Goal: Information Seeking & Learning: Learn about a topic

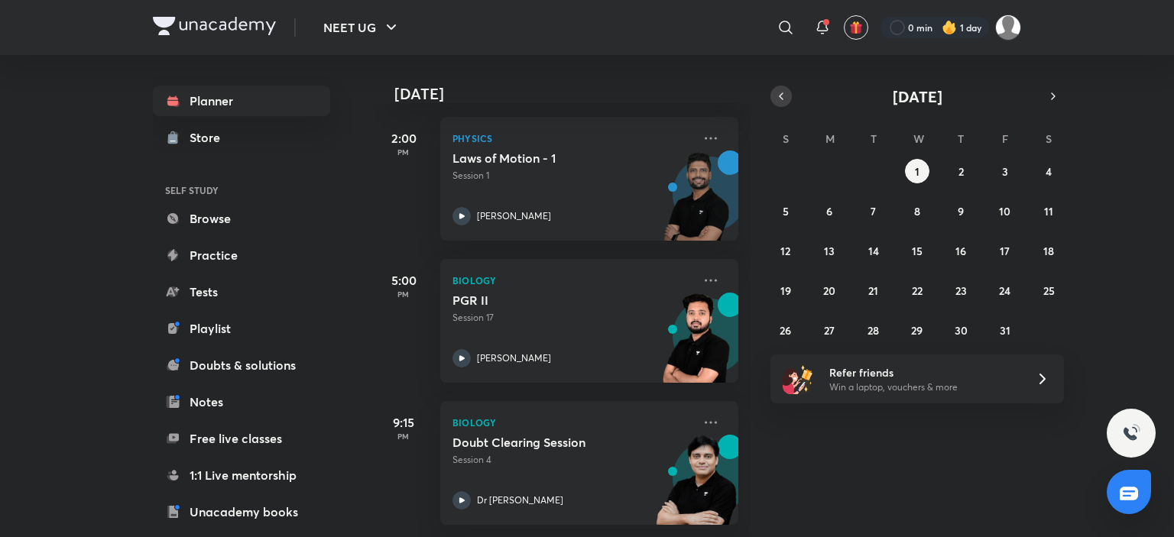
click at [784, 91] on icon "button" at bounding box center [781, 96] width 12 height 14
click at [867, 331] on abbr "30" at bounding box center [873, 330] width 13 height 15
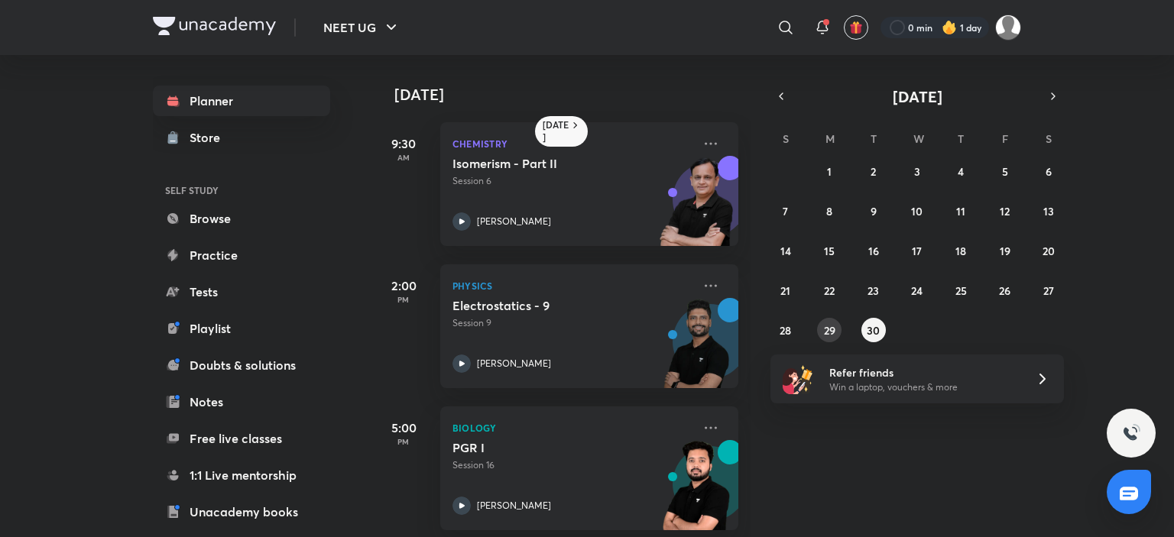
click at [837, 333] on button "29" at bounding box center [829, 330] width 24 height 24
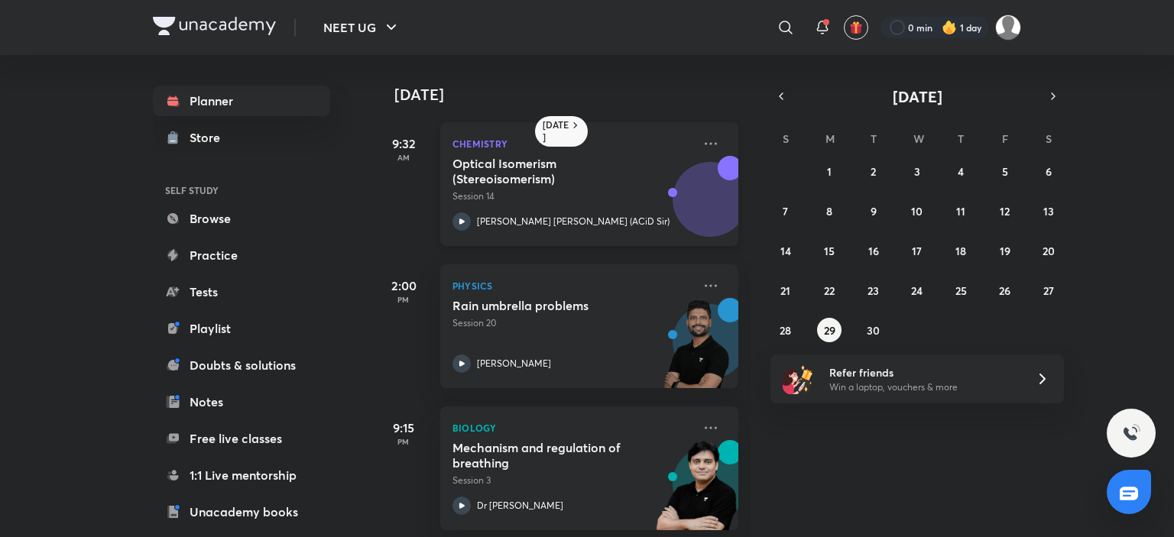
scroll to position [17, 0]
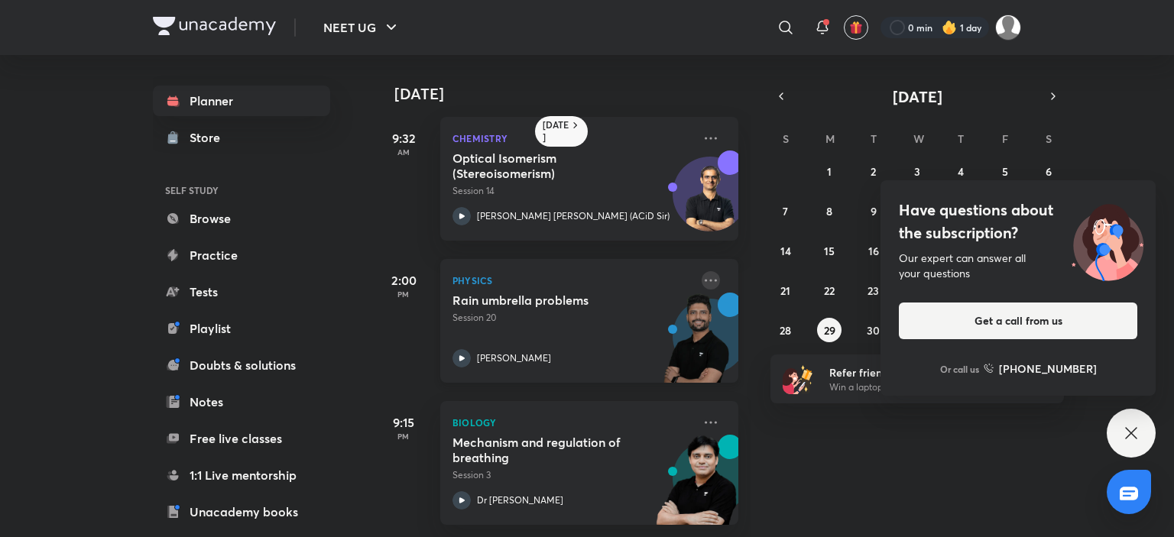
click at [705, 279] on icon at bounding box center [711, 280] width 12 height 2
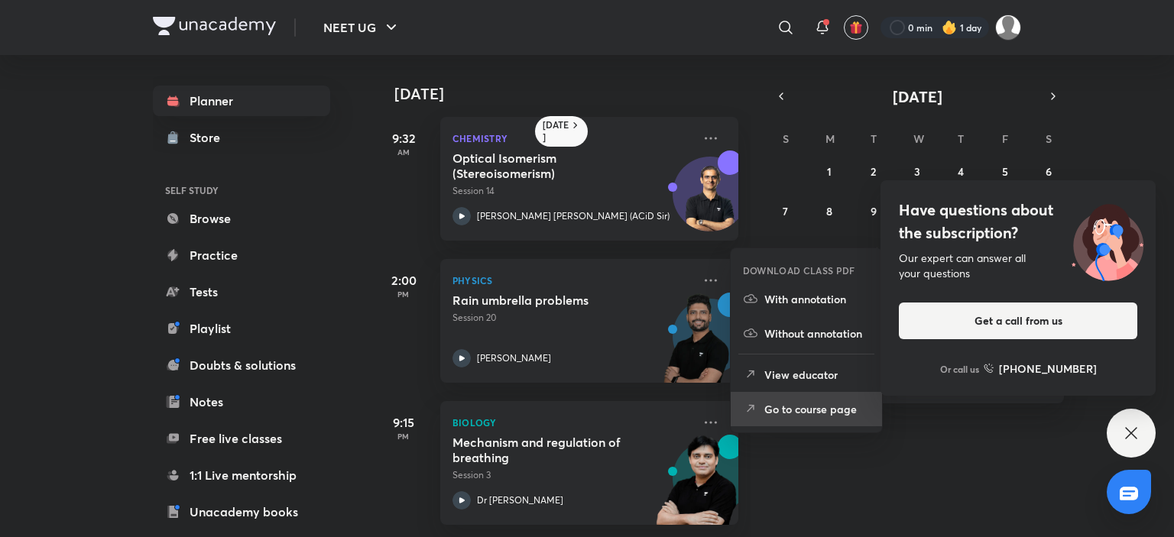
click at [788, 405] on p "Go to course page" at bounding box center [816, 409] width 105 height 16
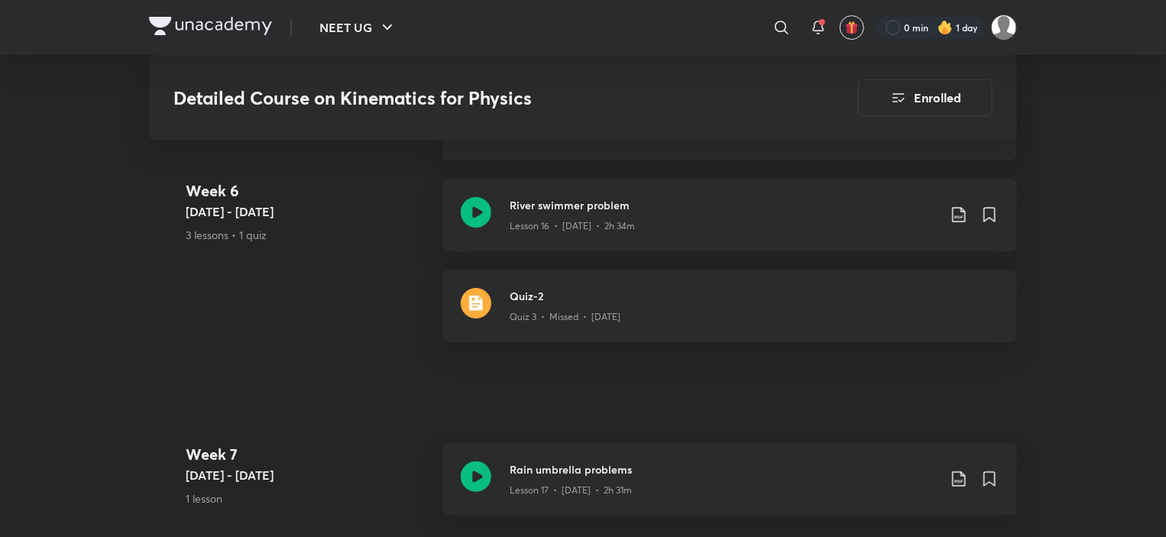
scroll to position [2771, 0]
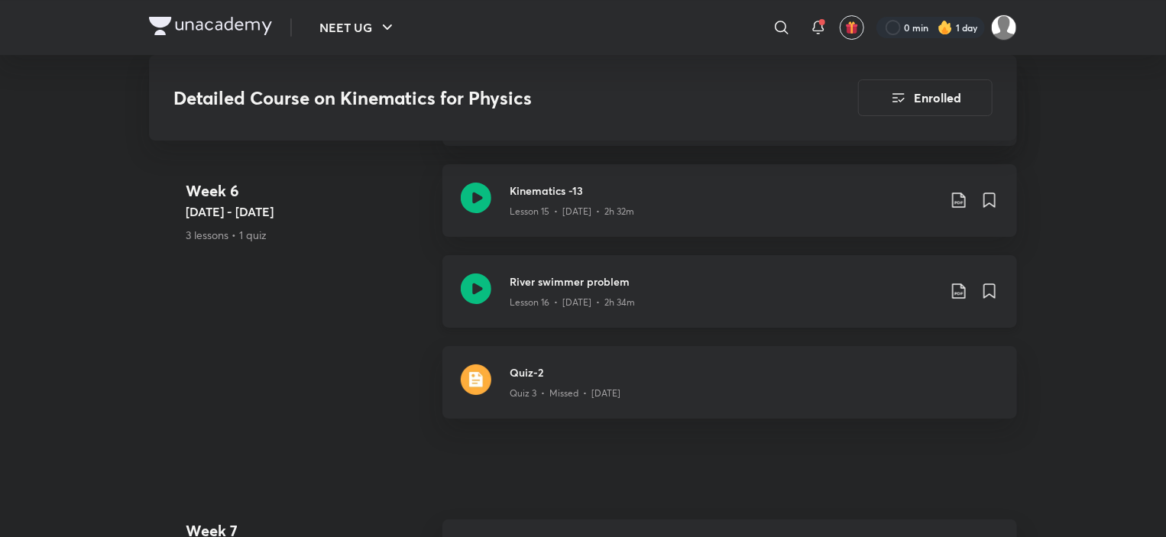
click at [601, 274] on h3 "River swimmer problem" at bounding box center [724, 282] width 428 height 16
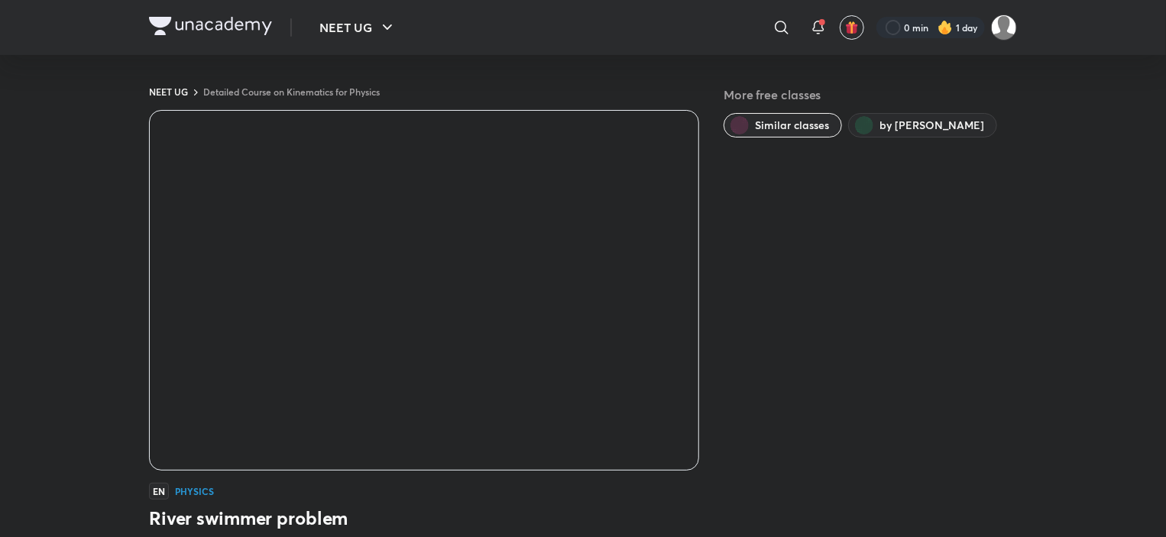
scroll to position [929, 0]
